Goal: Task Accomplishment & Management: Use online tool/utility

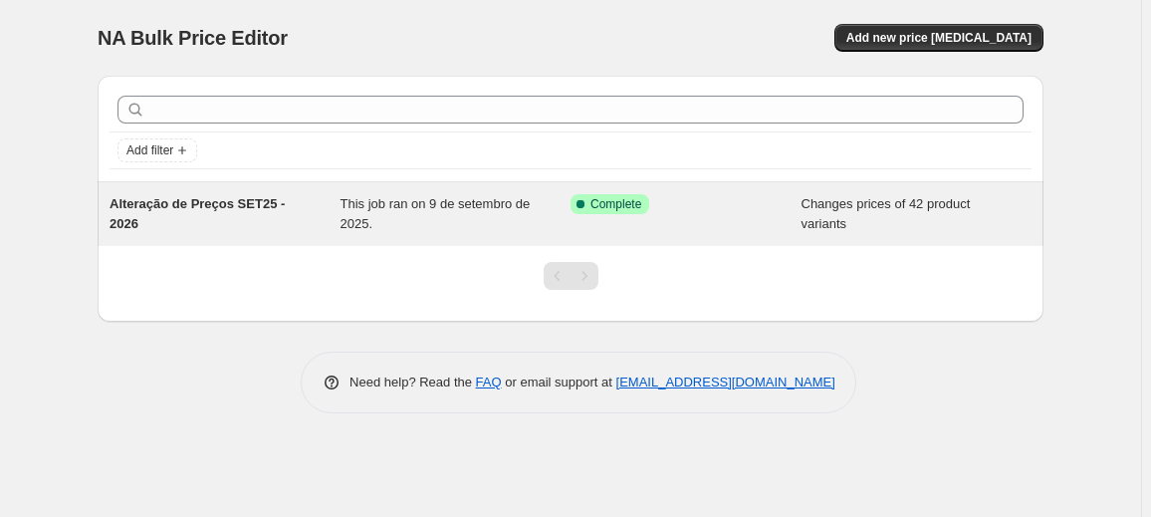
click at [751, 198] on div "Success Complete Complete" at bounding box center [670, 204] width 201 height 20
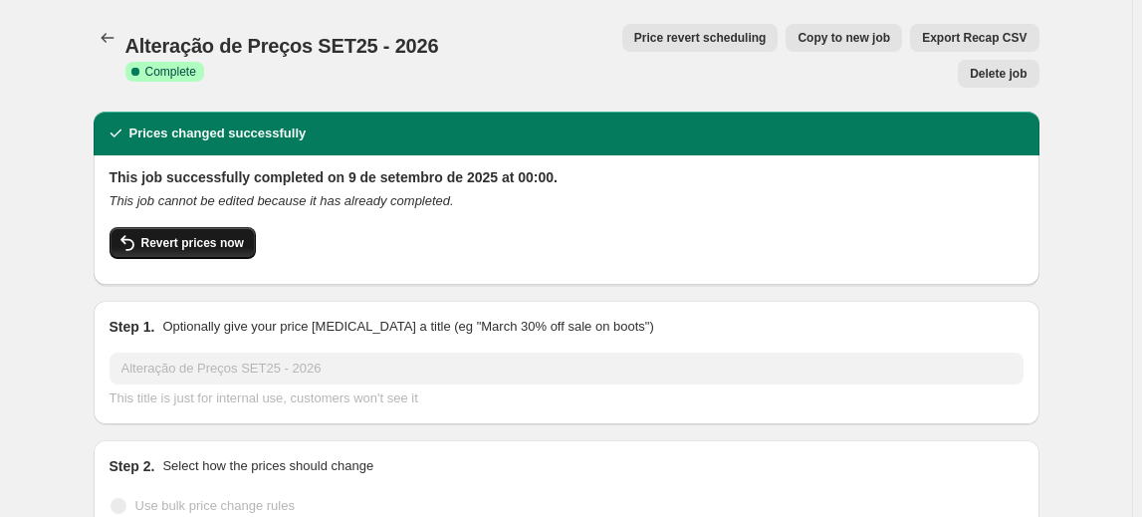
click at [198, 235] on span "Revert prices now" at bounding box center [192, 243] width 103 height 16
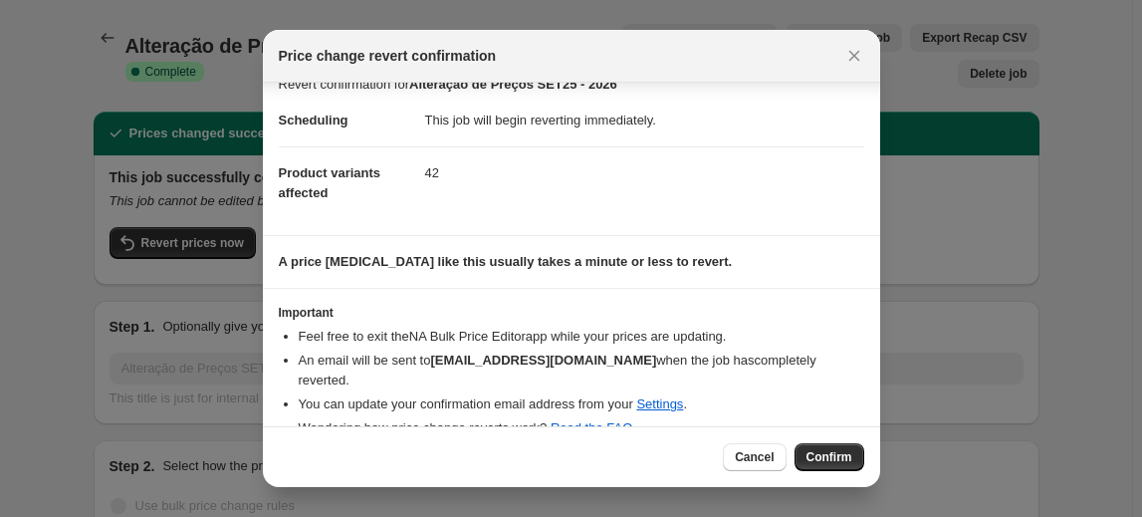
scroll to position [34, 0]
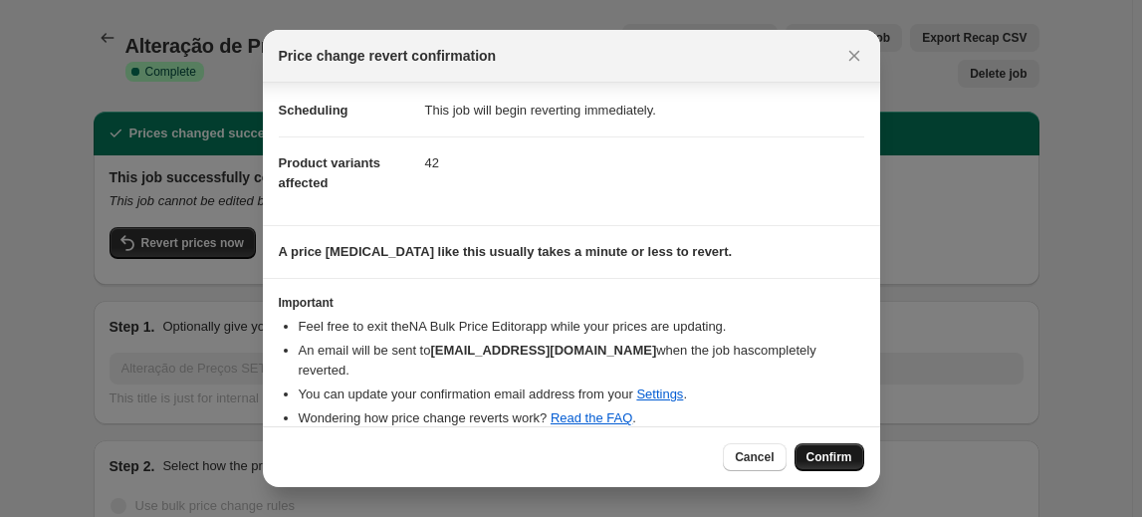
click at [846, 451] on span "Confirm" at bounding box center [829, 457] width 46 height 16
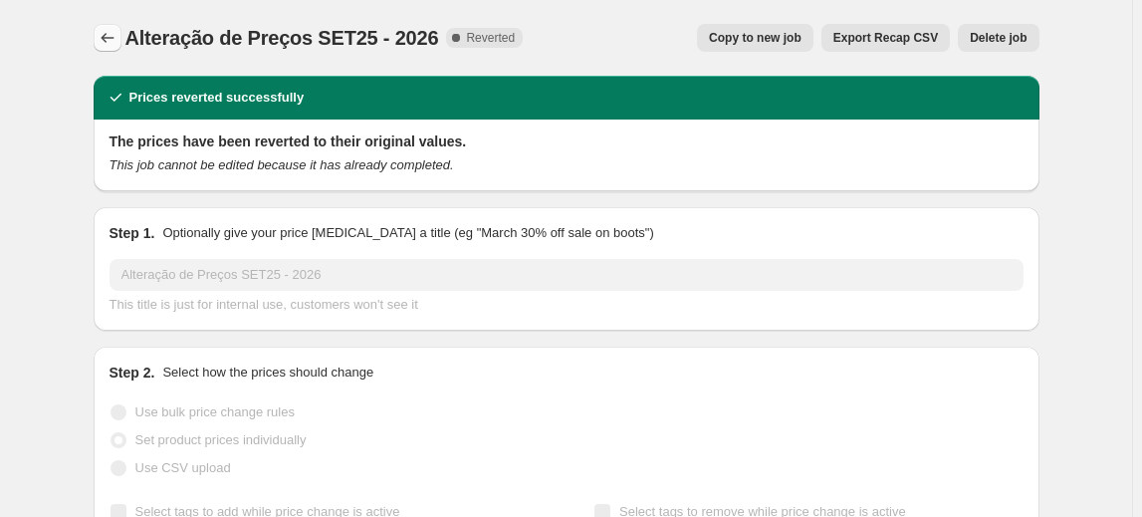
click at [101, 41] on icon "Price change jobs" at bounding box center [108, 38] width 20 height 20
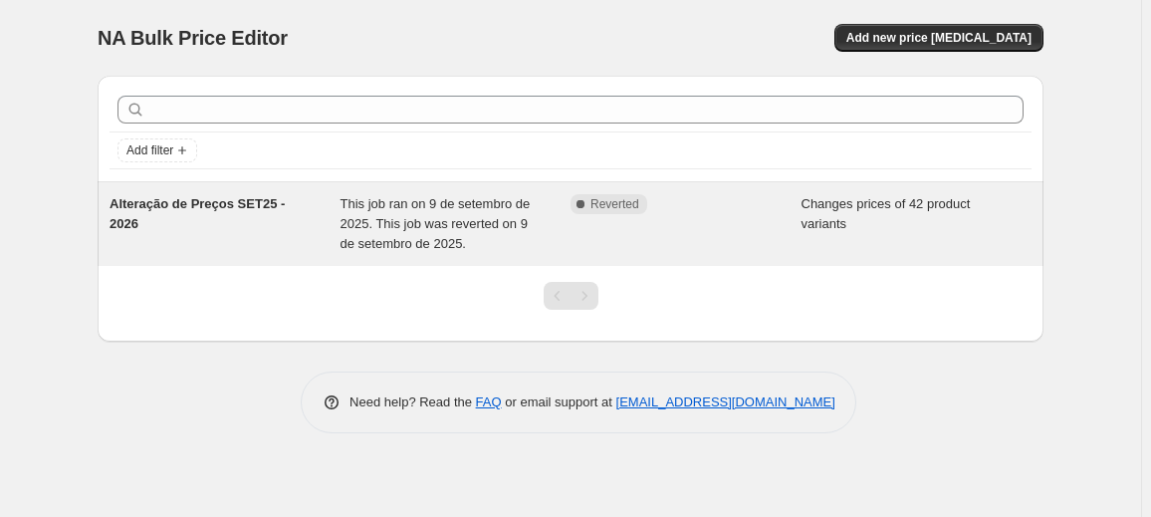
click at [674, 230] on div "Complete Reverted" at bounding box center [685, 224] width 231 height 60
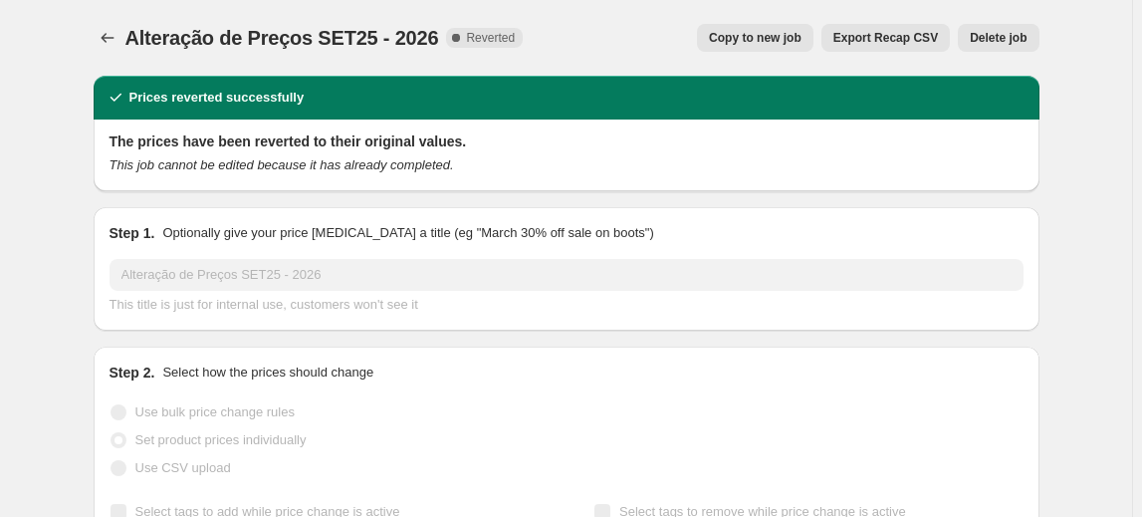
click at [741, 44] on span "Copy to new job" at bounding box center [755, 38] width 93 height 16
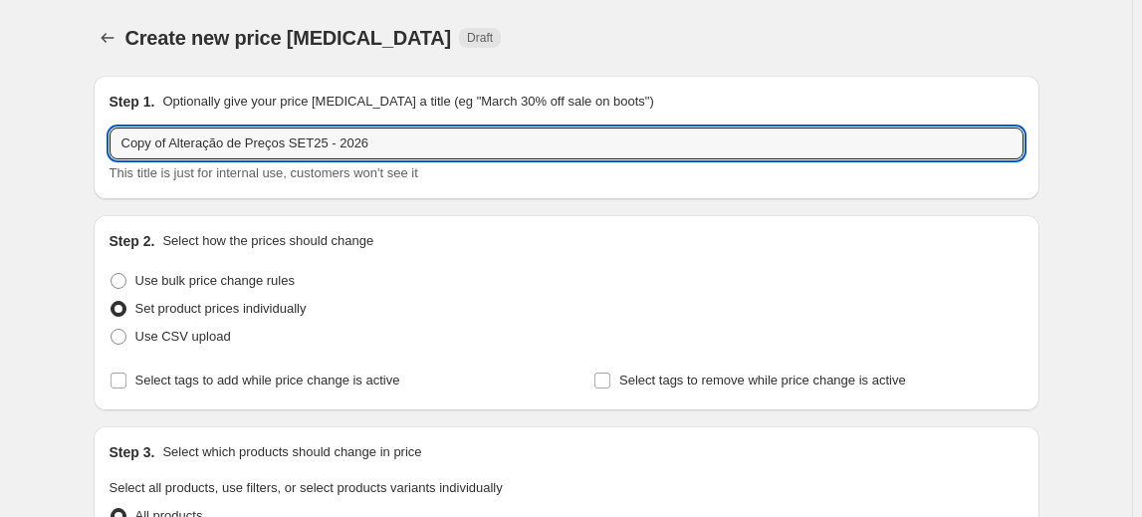
drag, startPoint x: 175, startPoint y: 141, endPoint x: 84, endPoint y: 143, distance: 91.6
click at [464, 143] on input "Alteração de Preços SET25 - 2026" at bounding box center [567, 143] width 914 height 32
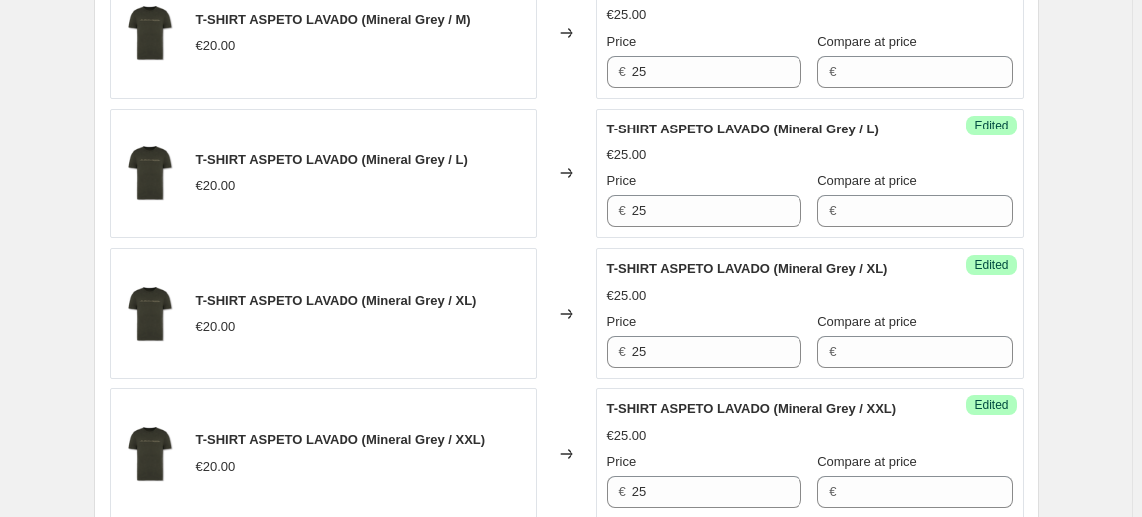
scroll to position [3323, 0]
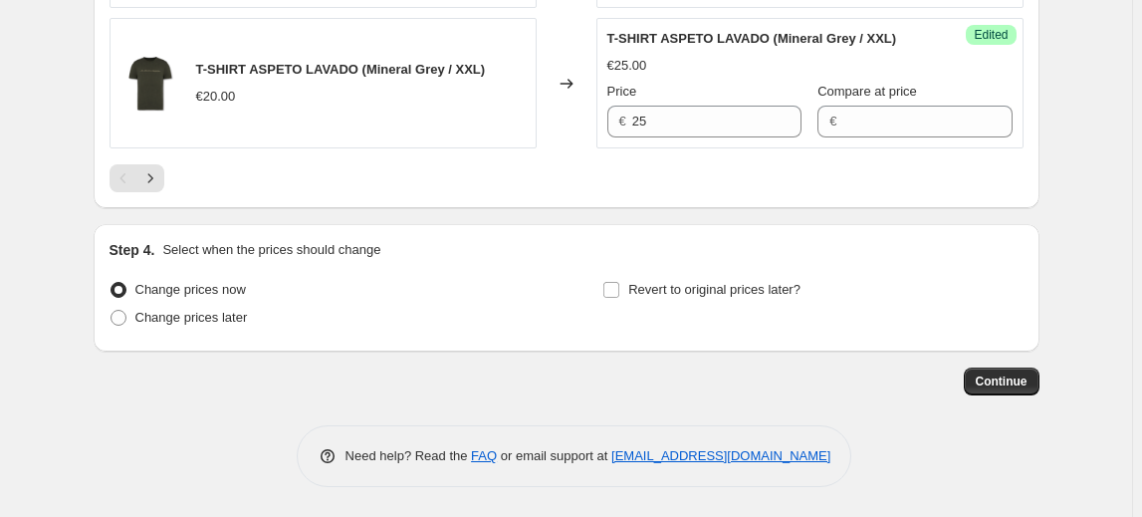
type input "Alteração de Preços SET25 - 2026 V2"
click at [139, 315] on span "Change prices later" at bounding box center [191, 317] width 112 height 15
click at [112, 311] on input "Change prices later" at bounding box center [111, 310] width 1 height 1
radio input "true"
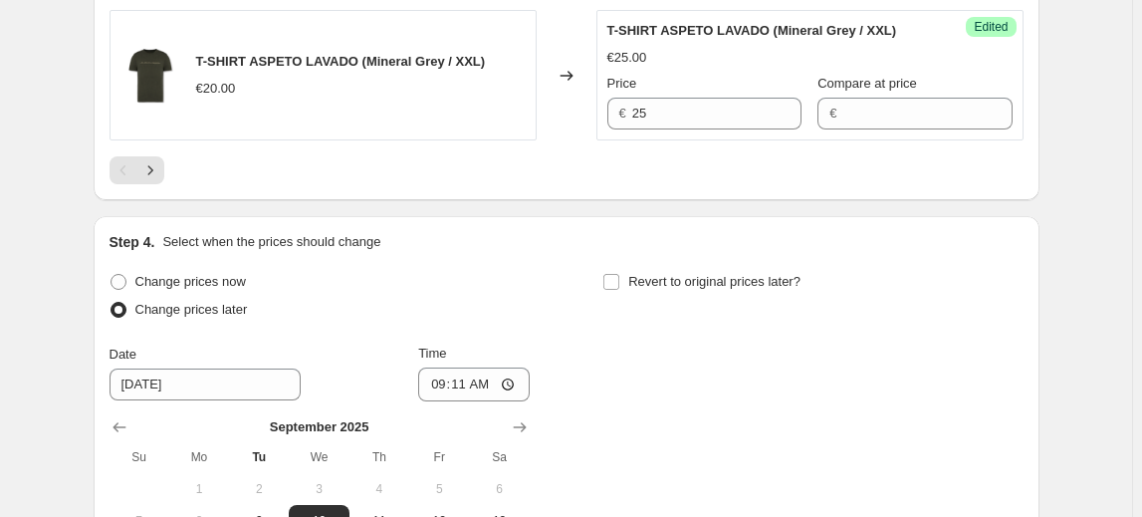
scroll to position [3664, 0]
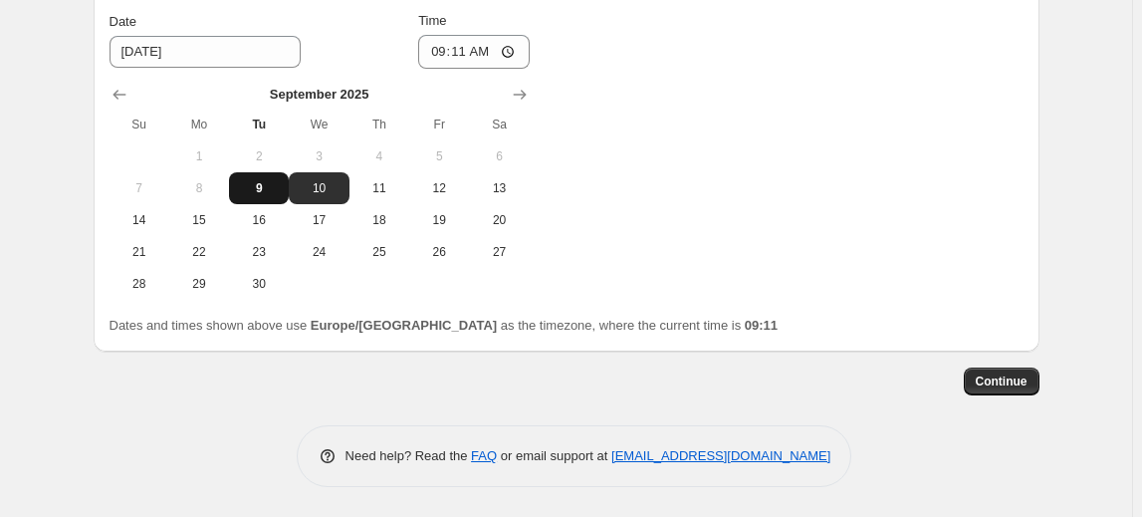
click at [256, 181] on span "9" at bounding box center [259, 188] width 44 height 16
type input "[DATE]"
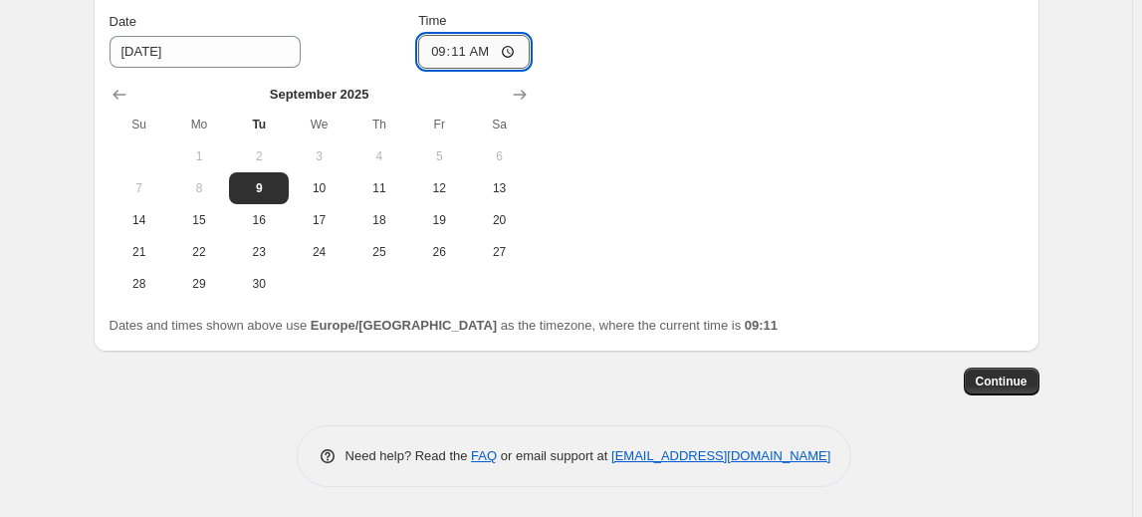
click at [488, 50] on input "09:11" at bounding box center [474, 52] width 112 height 34
click at [471, 51] on input "09:11" at bounding box center [474, 52] width 112 height 34
type input "12:30"
click at [998, 392] on button "Continue" at bounding box center [1002, 381] width 76 height 28
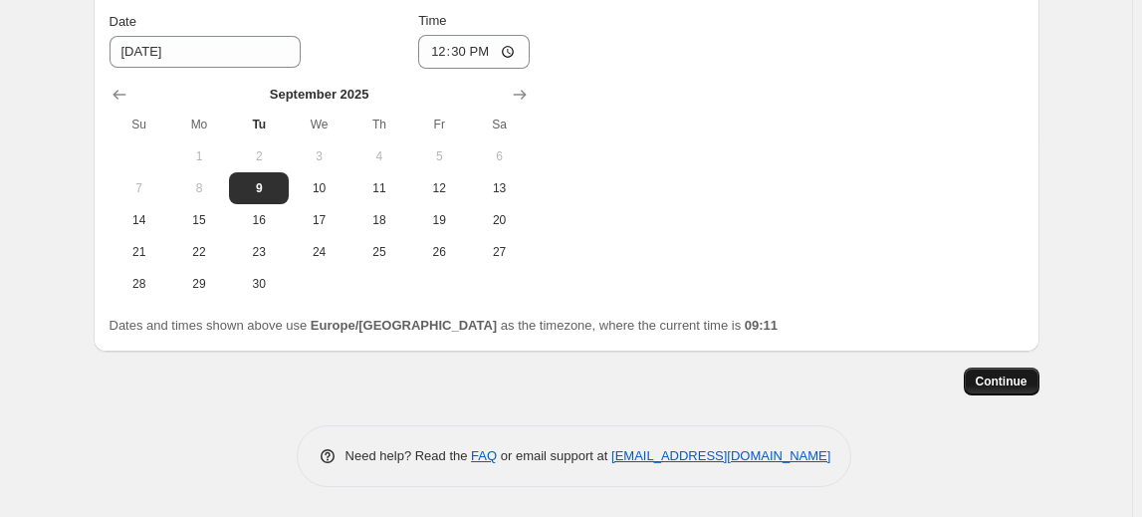
scroll to position [0, 0]
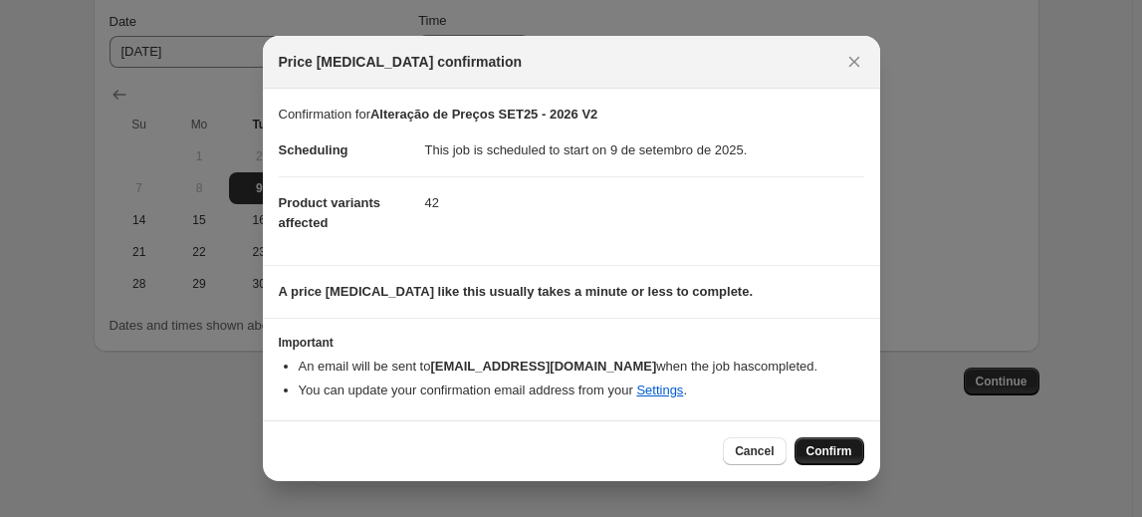
click at [809, 447] on span "Confirm" at bounding box center [829, 451] width 46 height 16
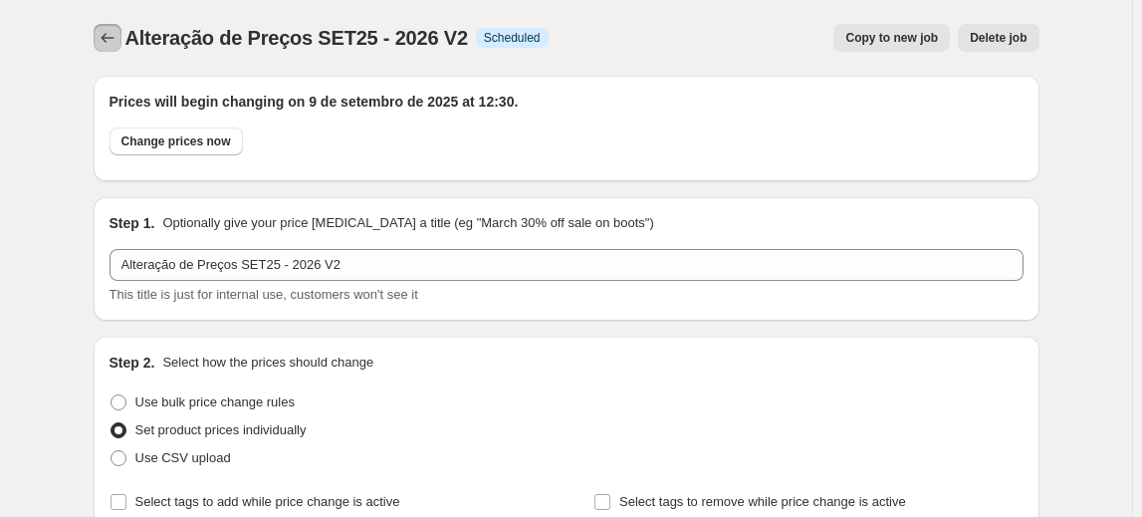
click at [113, 39] on icon "Price change jobs" at bounding box center [108, 38] width 20 height 20
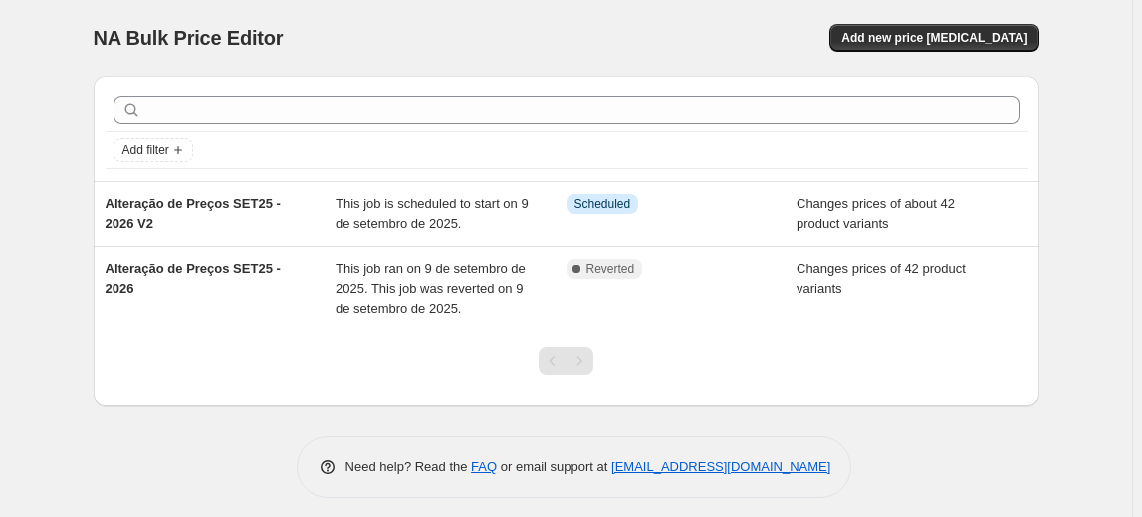
click at [32, 47] on div "NA Bulk Price Editor. This page is ready NA Bulk Price Editor Add new price [ME…" at bounding box center [566, 264] width 1132 height 528
